Goal: Information Seeking & Learning: Learn about a topic

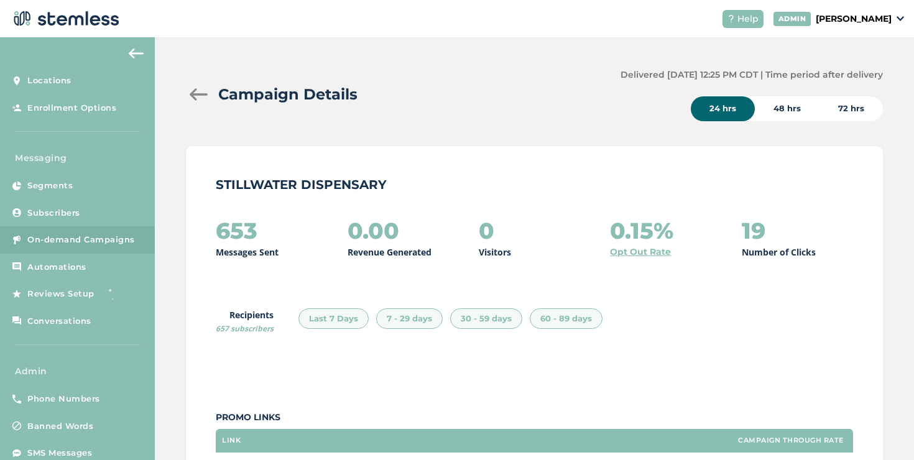
click at [193, 107] on div "Campaign Details Delivered [DATE] 12:25 PM CDT | Time period after delivery 24 …" at bounding box center [534, 94] width 697 height 53
click at [195, 101] on div "Campaign Details" at bounding box center [398, 94] width 425 height 22
click at [196, 94] on div at bounding box center [198, 94] width 25 height 12
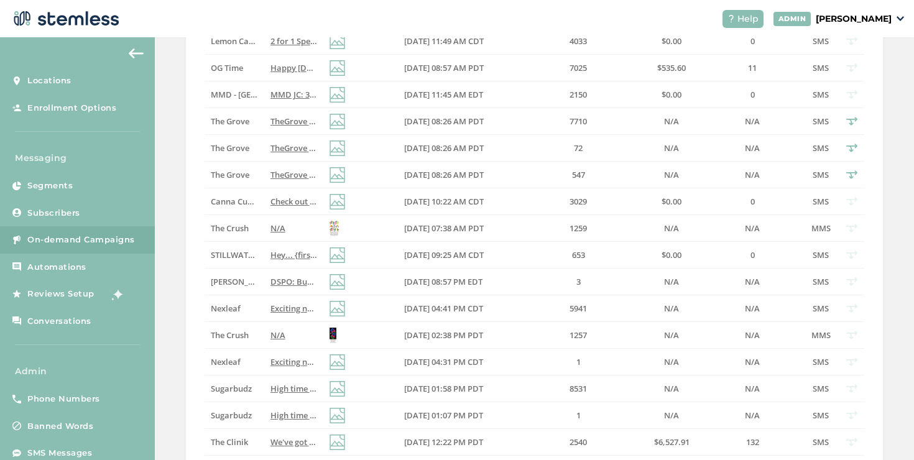
scroll to position [172, 0]
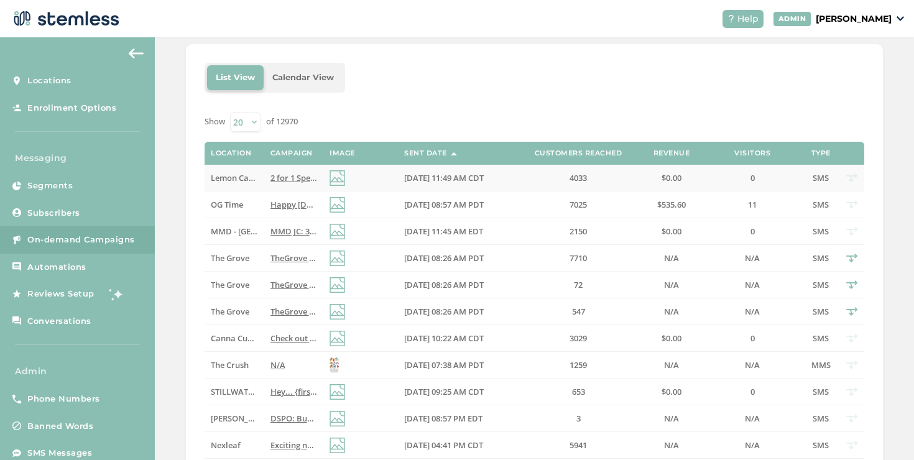
click at [405, 170] on td "[DATE] 11:49 AM CDT" at bounding box center [457, 178] width 118 height 27
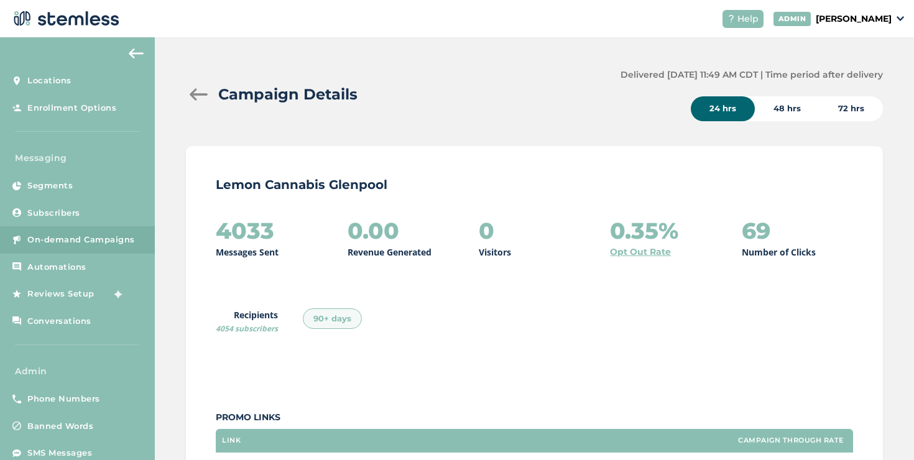
click at [203, 103] on div "Campaign Details" at bounding box center [398, 94] width 425 height 22
click at [203, 96] on div at bounding box center [198, 94] width 25 height 12
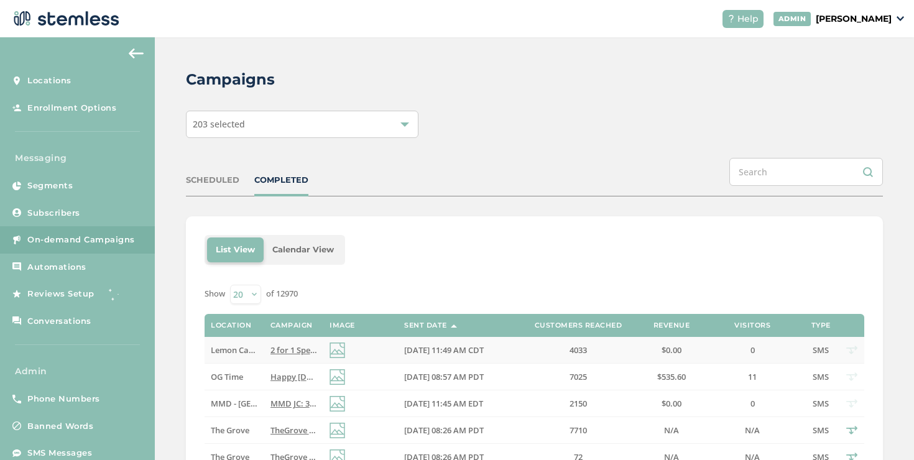
click at [294, 344] on td "2 for 1 Specials [DATE] @ GLENPOOL! Check out these exclusive Lemon offers :) R…" at bounding box center [293, 350] width 59 height 27
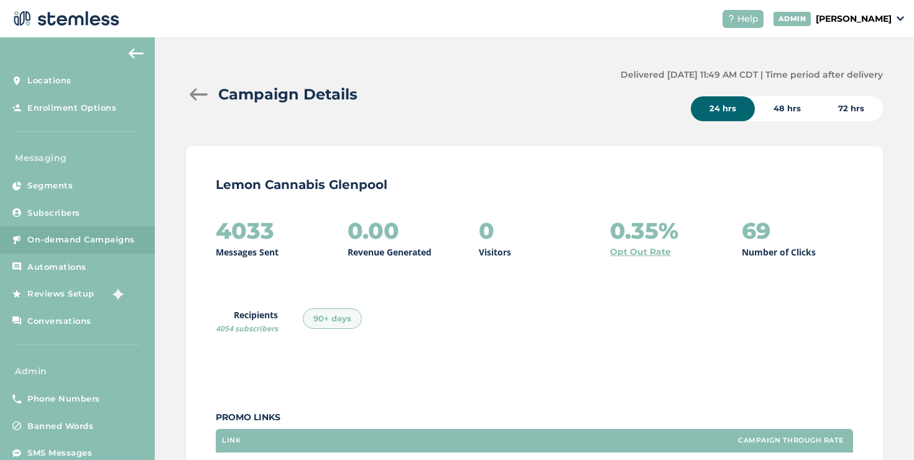
click at [197, 95] on div at bounding box center [198, 94] width 25 height 12
